Goal: Obtain resource: Download file/media

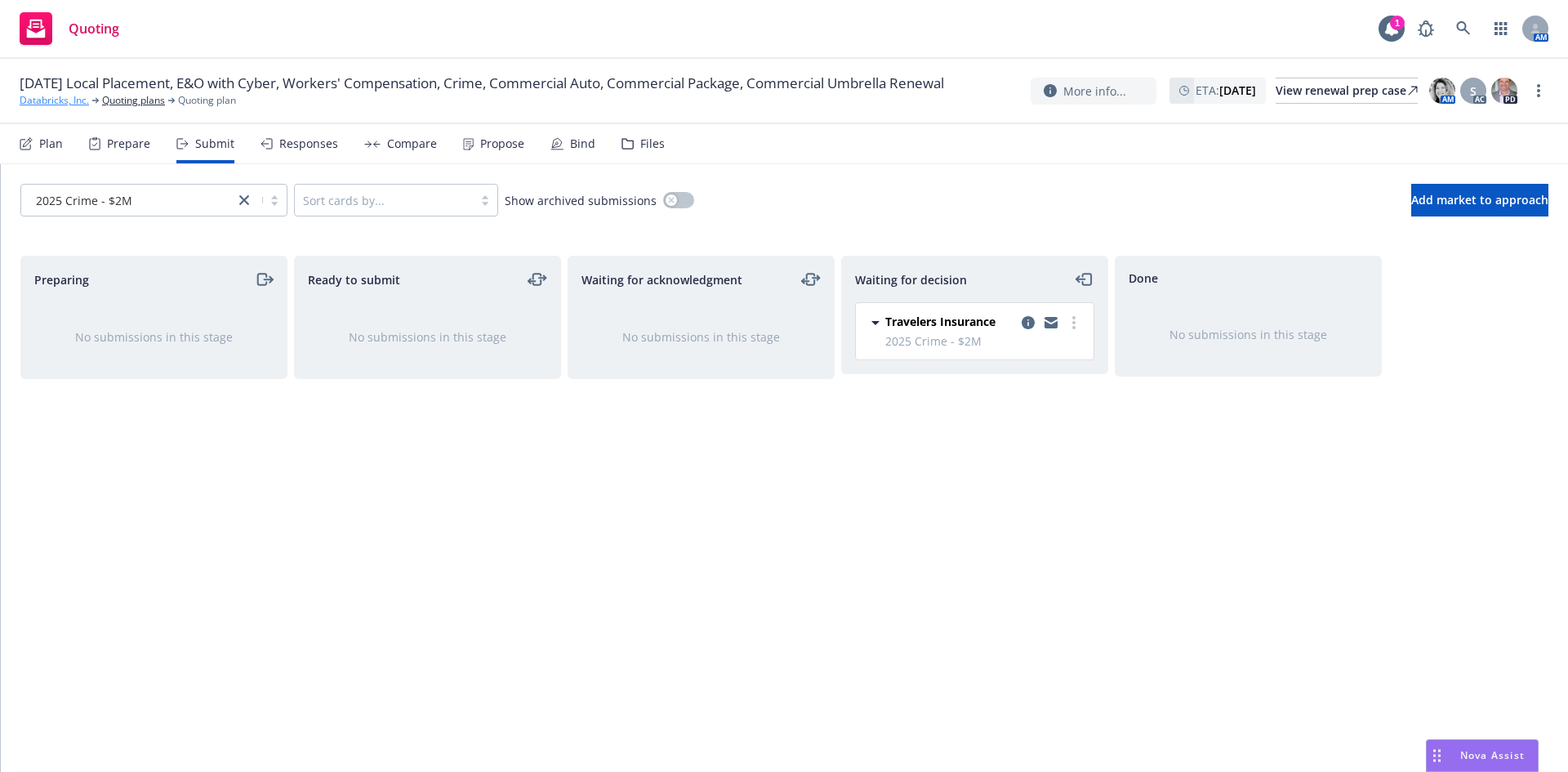
click at [69, 108] on link "Databricks, Inc." at bounding box center [54, 100] width 70 height 15
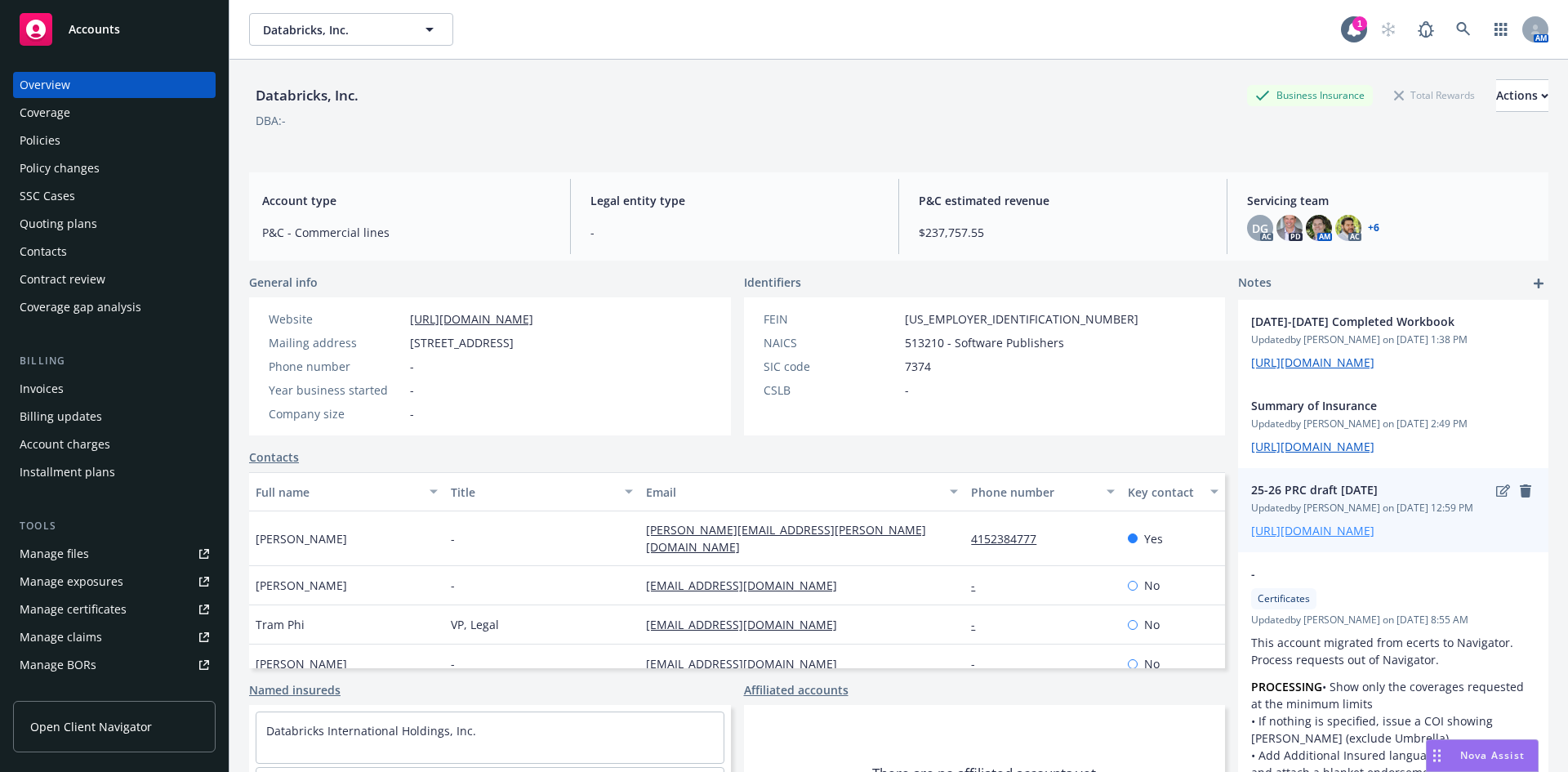
click at [1336, 539] on link "[URL][DOMAIN_NAME]" at bounding box center [1312, 530] width 124 height 16
